Goal: Task Accomplishment & Management: Manage account settings

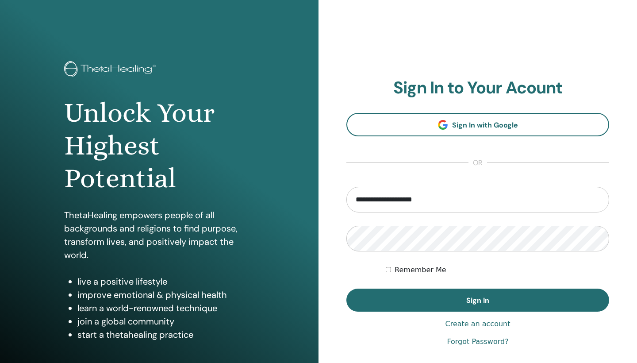
type input "**********"
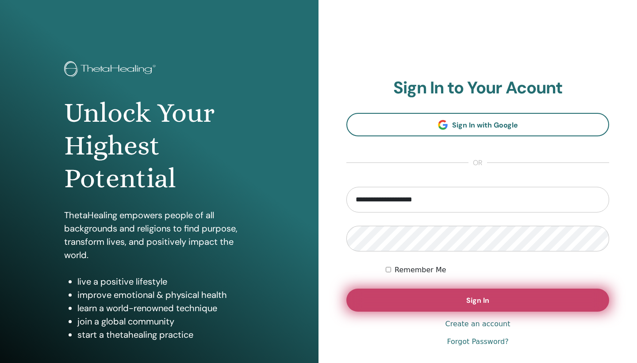
click at [439, 298] on button "Sign In" at bounding box center [477, 299] width 263 height 23
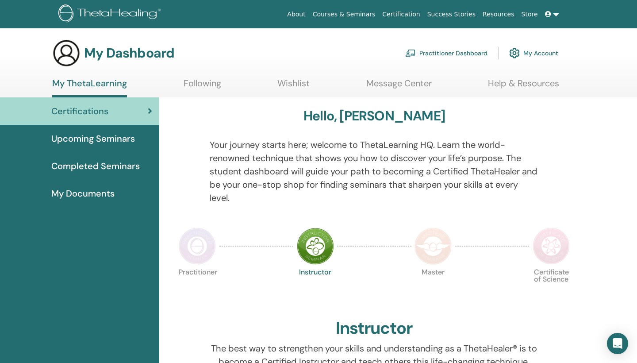
click at [79, 196] on span "My Documents" at bounding box center [82, 193] width 63 height 13
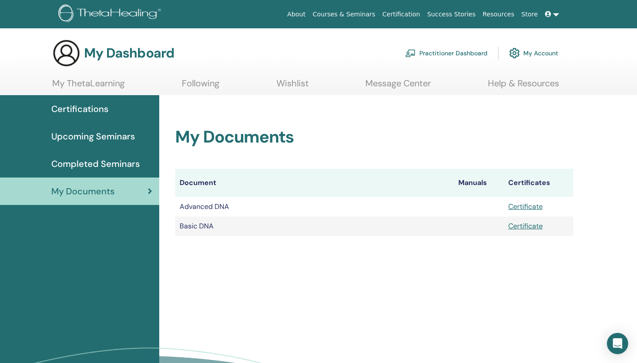
click at [537, 205] on link "Certificate" at bounding box center [525, 206] width 34 height 9
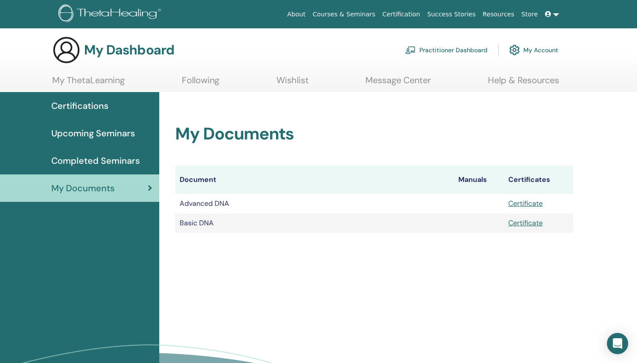
click at [76, 82] on link "My ThetaLearning" at bounding box center [88, 83] width 73 height 17
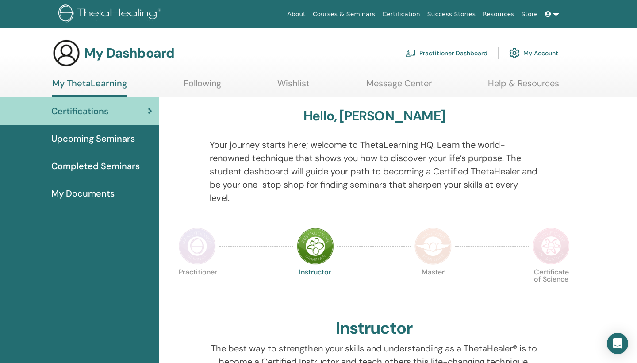
click at [309, 15] on link "About" at bounding box center [295, 14] width 25 height 16
click at [90, 85] on link "My ThetaLearning" at bounding box center [89, 87] width 75 height 19
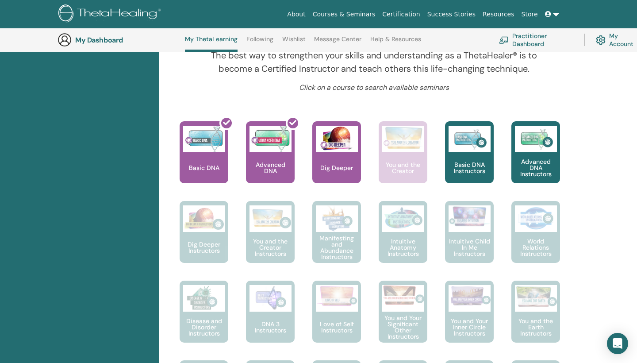
scroll to position [317, 0]
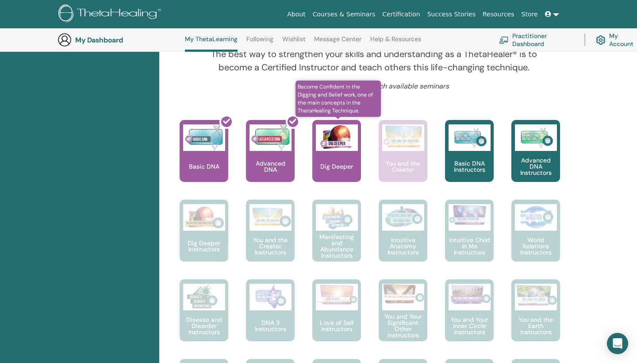
click at [338, 144] on img at bounding box center [337, 137] width 42 height 27
click at [337, 168] on p "Dig Deeper" at bounding box center [337, 166] width 40 height 6
click at [338, 131] on img at bounding box center [337, 137] width 42 height 27
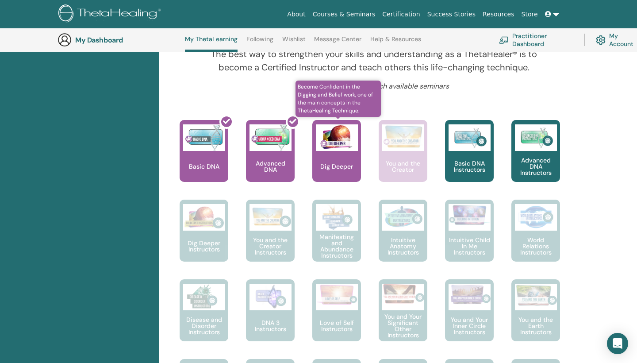
click at [335, 144] on img at bounding box center [337, 137] width 42 height 27
